Goal: Information Seeking & Learning: Learn about a topic

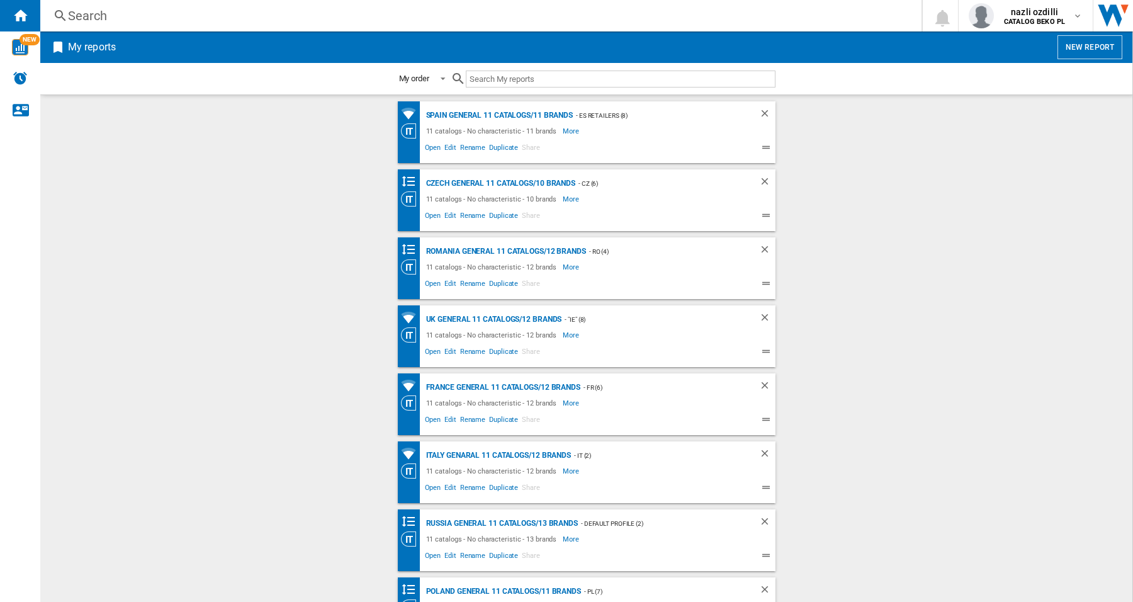
click at [800, 22] on div "Search" at bounding box center [478, 16] width 821 height 18
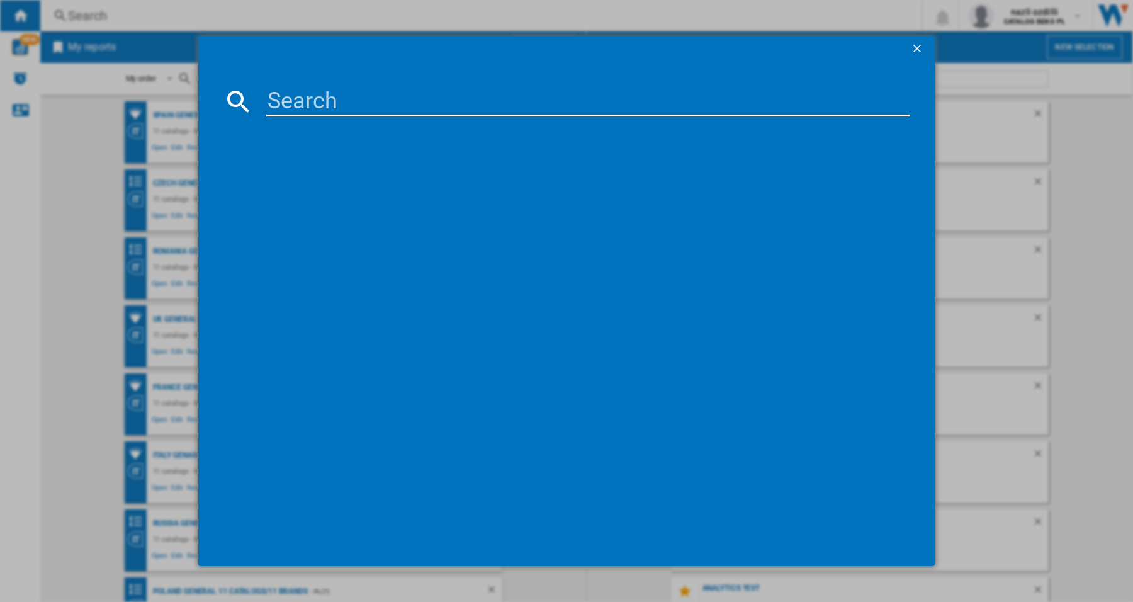
click at [463, 98] on input at bounding box center [587, 101] width 643 height 30
paste input "WIO 3T126 PFE"
type input "WIO 3T126 PFE"
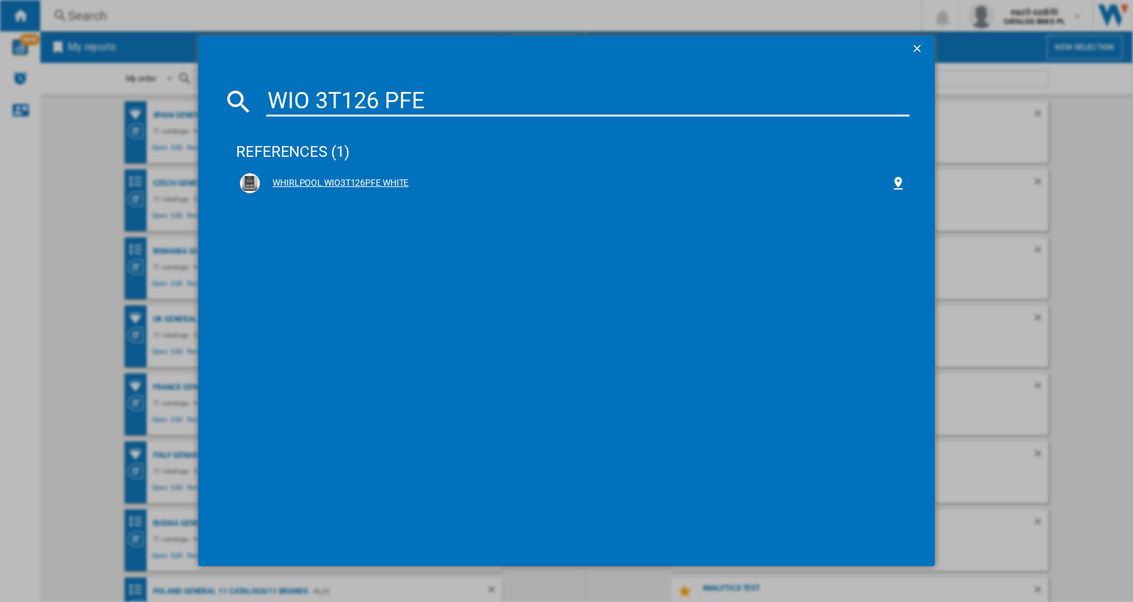
click at [314, 183] on div "WHIRLPOOL WIO3T126PFE WHITE" at bounding box center [575, 183] width 631 height 13
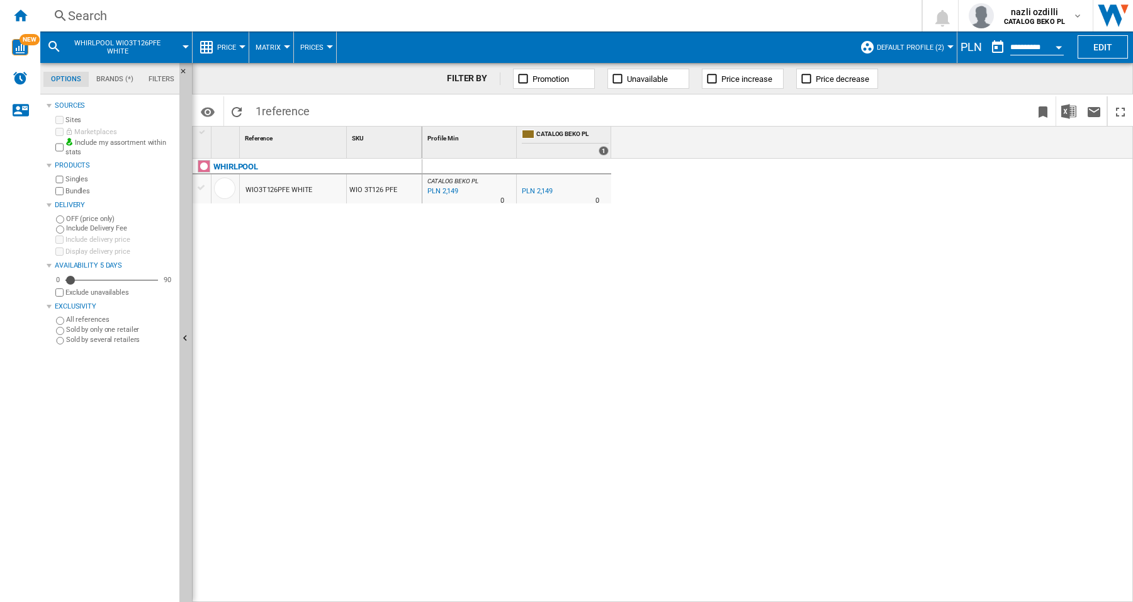
click at [242, 46] on div at bounding box center [242, 46] width 6 height 3
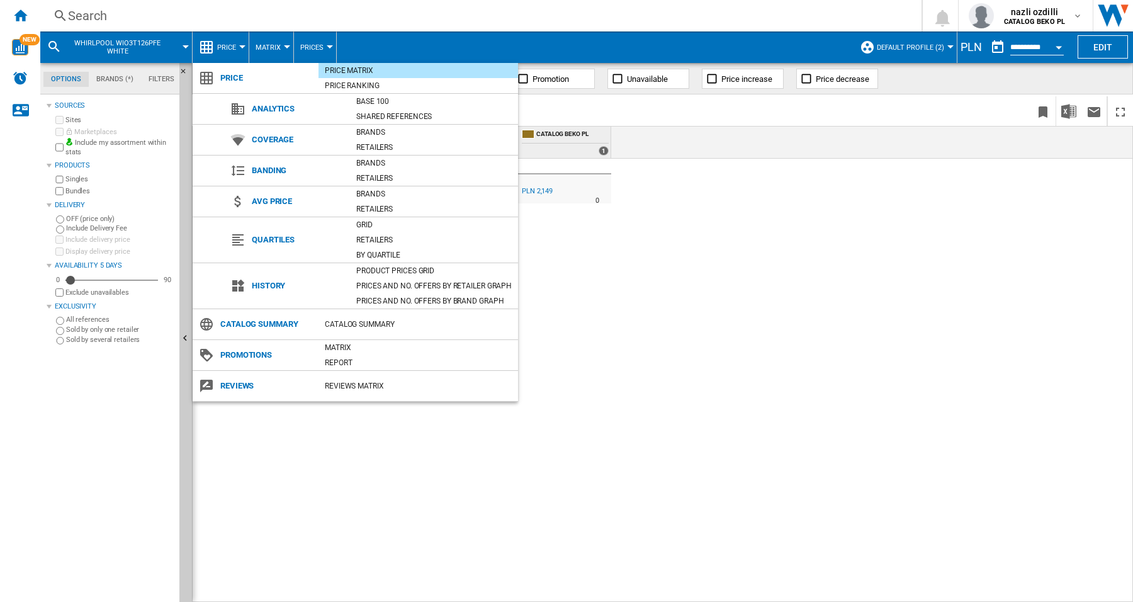
click at [385, 272] on div "Product prices grid" at bounding box center [434, 270] width 168 height 13
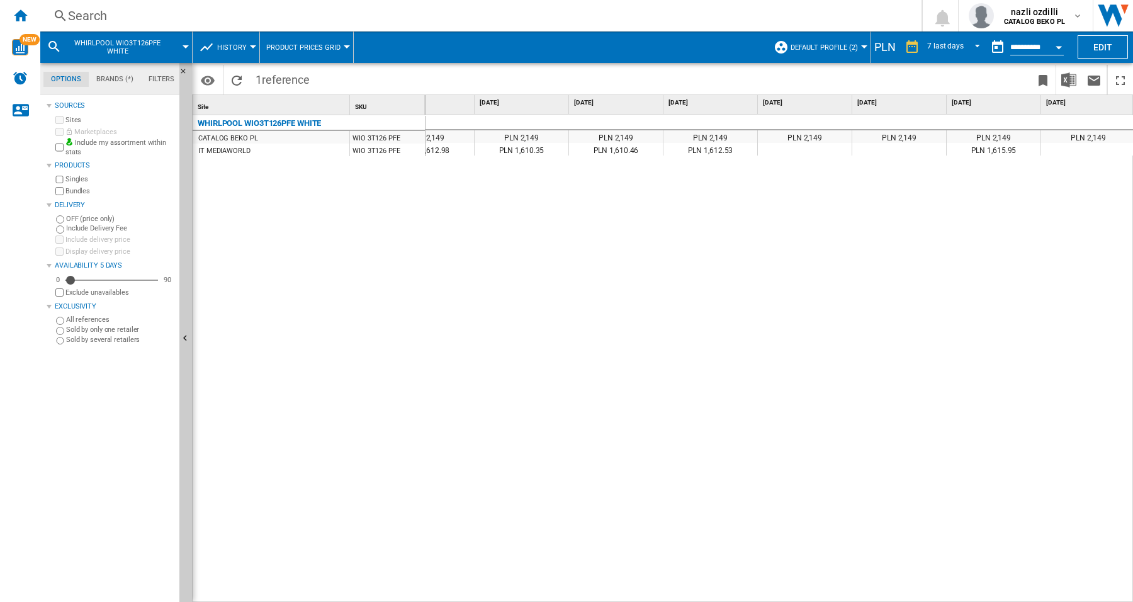
scroll to position [0, 47]
click at [699, 422] on div "PLN 2,149 PLN 2,149 PLN 2,149 PLN 2,149 PLN 2,149 PLN 2,149 PLN 2,149 PLN 2,149…" at bounding box center [780, 359] width 708 height 488
click at [876, 438] on div "PLN 2,149 PLN 2,149 PLN 2,149 PLN 2,149 PLN 2,149 PLN 2,149 PLN 2,149 PLN 2,149…" at bounding box center [780, 359] width 708 height 488
drag, startPoint x: 319, startPoint y: 306, endPoint x: 40, endPoint y: 224, distance: 291.3
click at [305, 300] on div "WHIRLPOOL WIO3T126PFE WHITE CATALOG BEKO PL WIO 3T126 PFE IT MEDIAWORLD WIO 3T1…" at bounding box center [309, 356] width 233 height 482
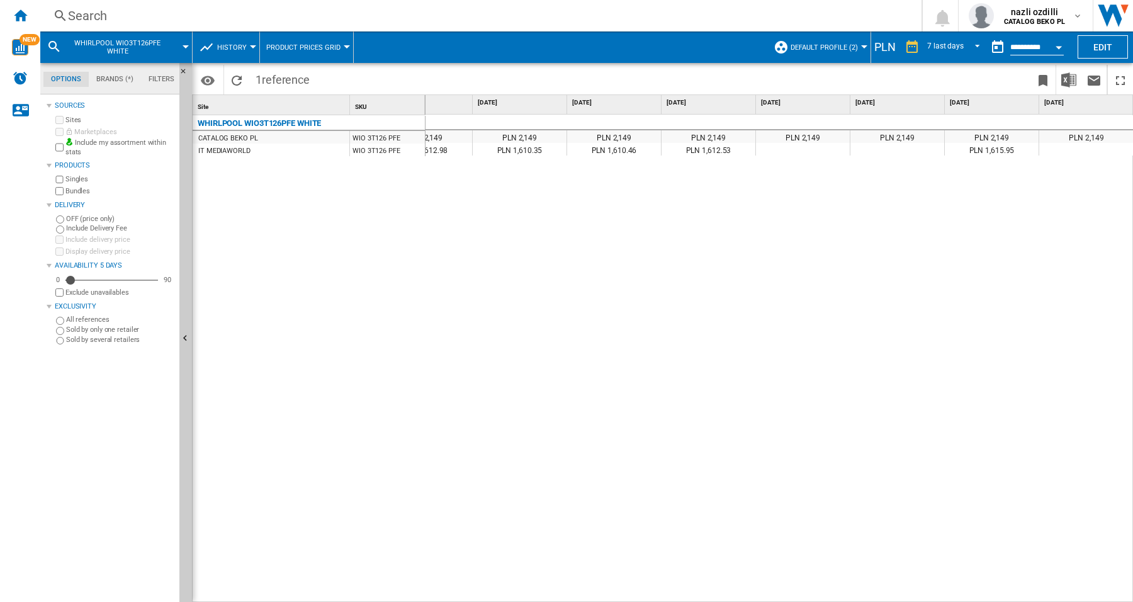
click at [466, 363] on div "PLN 2,149 PLN 2,149 PLN 2,149 PLN 2,149 PLN 2,149 PLN 2,149 PLN 2,149 PLN 2,149…" at bounding box center [780, 359] width 708 height 488
click at [479, 309] on div "PLN 2,149 PLN 2,149 PLN 2,149 PLN 2,149 PLN 2,149 PLN 2,149 PLN 2,149 PLN 2,149…" at bounding box center [780, 359] width 708 height 488
click at [480, 378] on div "PLN 2,149 PLN 2,149 PLN 2,149 PLN 2,149 PLN 2,149 PLN 2,149 PLN 2,149 PLN 2,149…" at bounding box center [780, 359] width 708 height 488
